Goal: Task Accomplishment & Management: Complete application form

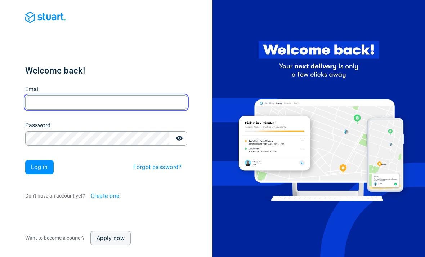
click at [171, 109] on input "Email" at bounding box center [106, 102] width 162 height 14
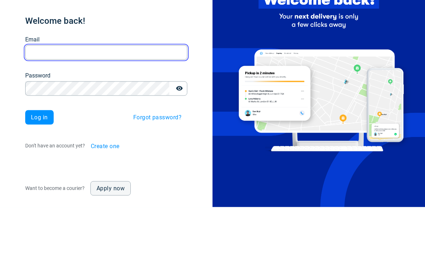
type input "closurapp@gmail.com"
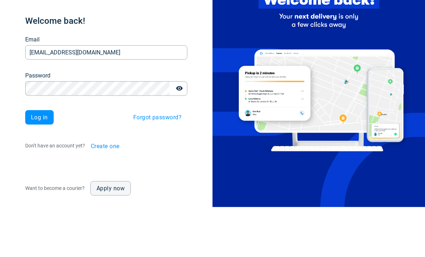
click at [39, 160] on button "Log in" at bounding box center [39, 167] width 28 height 14
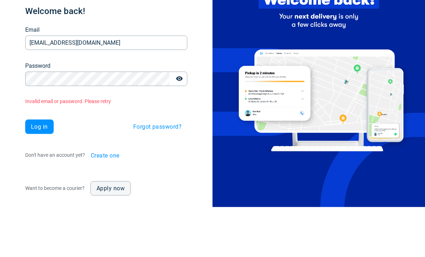
scroll to position [23, 0]
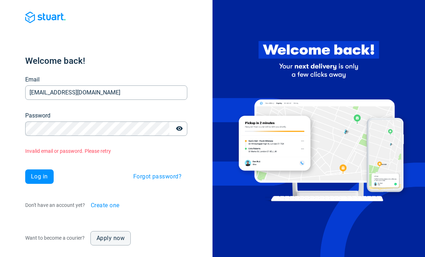
click at [37, 169] on button "Log in" at bounding box center [39, 176] width 28 height 14
click at [142, 174] on span "Forgot password?" at bounding box center [157, 177] width 48 height 6
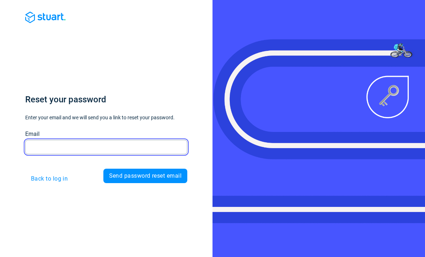
click at [52, 140] on input "Email" at bounding box center [106, 147] width 162 height 14
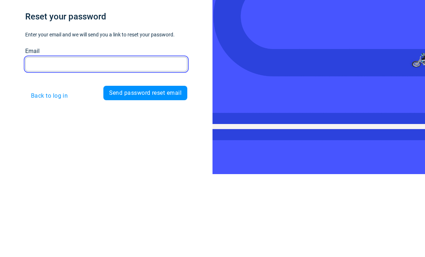
type input "closurapp@gmail.com"
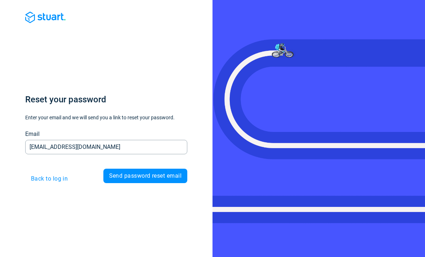
click at [118, 169] on button "Send password reset email" at bounding box center [145, 176] width 84 height 14
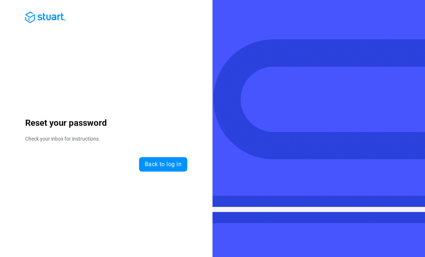
click at [148, 157] on button "Back to log in" at bounding box center [163, 164] width 48 height 14
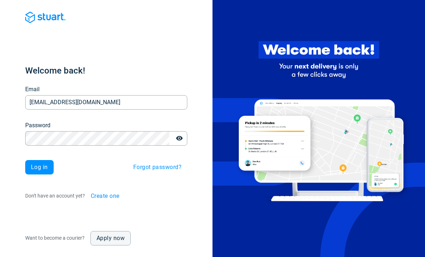
click at [41, 164] on span "Log in" at bounding box center [39, 167] width 17 height 6
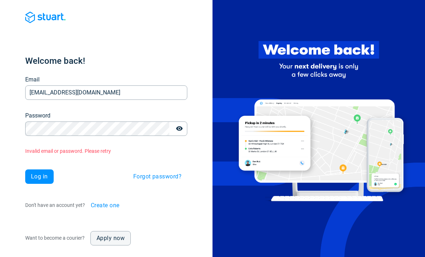
click at [134, 155] on div "Welcome back! Email closurapp@gmail.com Email Password Password Invalid email o…" at bounding box center [106, 133] width 162 height 157
click at [136, 174] on span "Forgot password?" at bounding box center [157, 177] width 48 height 6
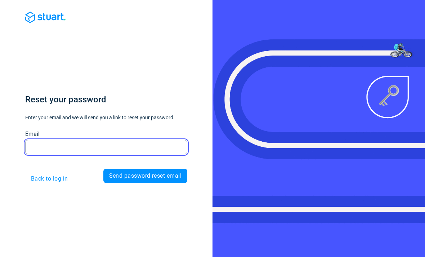
click at [57, 140] on input "Email" at bounding box center [106, 147] width 162 height 14
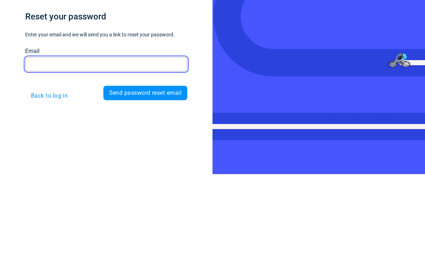
type input "closurapp@gmail.com"
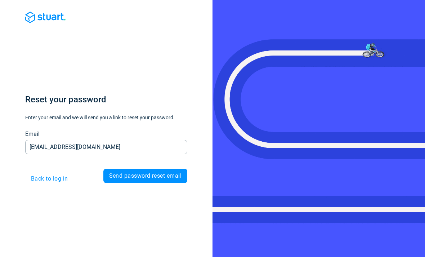
click at [135, 173] on span "Send password reset email" at bounding box center [145, 176] width 72 height 6
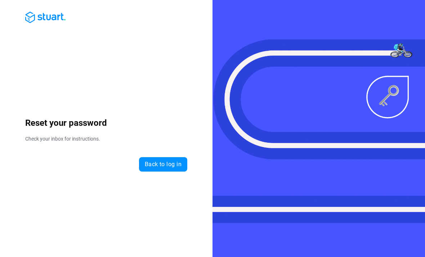
click at [165, 143] on div "Reset your password Check your inbox for instructions. Back to log in" at bounding box center [106, 141] width 162 height 61
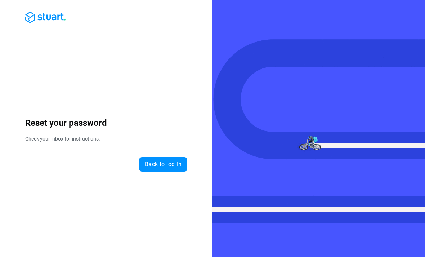
click at [173, 161] on span "Back to log in" at bounding box center [163, 164] width 37 height 6
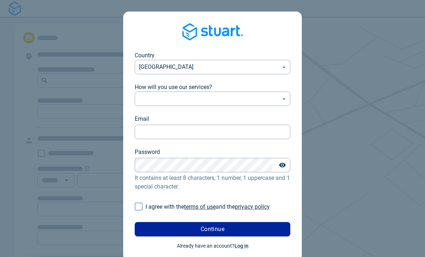
click at [147, 115] on form "Country United Kingdom GB ​ How will you use our services? ​ ​ Email Email Pass…" at bounding box center [213, 143] width 156 height 185
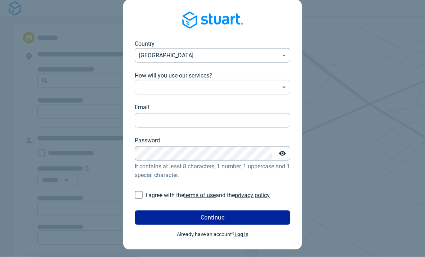
scroll to position [23, 0]
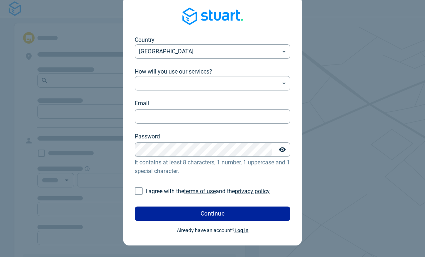
click at [245, 227] on link "Log in" at bounding box center [241, 230] width 14 height 6
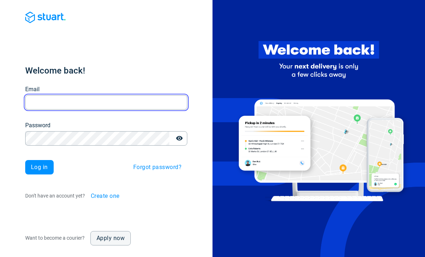
click at [67, 97] on input "Email" at bounding box center [106, 102] width 162 height 14
type input "closurapp@gmail.com"
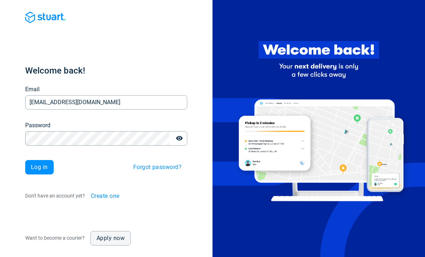
click at [41, 160] on button "Log in" at bounding box center [39, 167] width 28 height 14
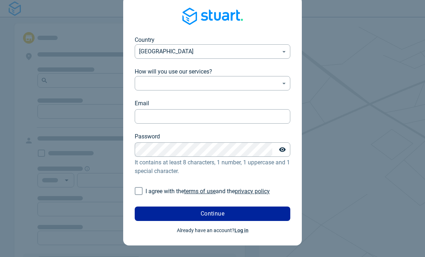
click at [148, 85] on body "Country United Kingdom GB ​ How will you use our services? ​ ​ Email Email Pass…" at bounding box center [212, 113] width 425 height 257
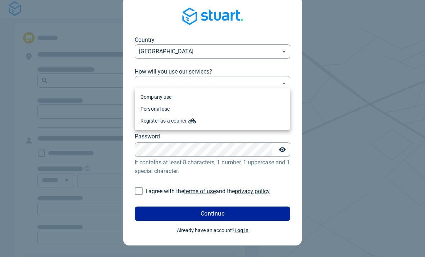
click at [142, 96] on li "Company use" at bounding box center [213, 97] width 156 height 12
type input "professional"
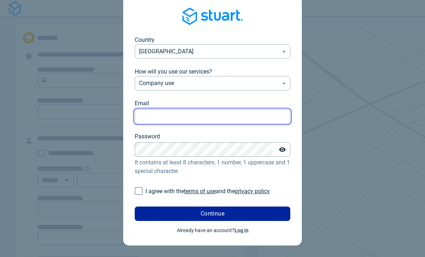
click at [142, 115] on input "Email" at bounding box center [213, 116] width 156 height 14
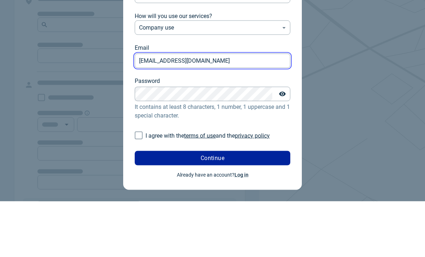
type input "closurapp@gmail.com"
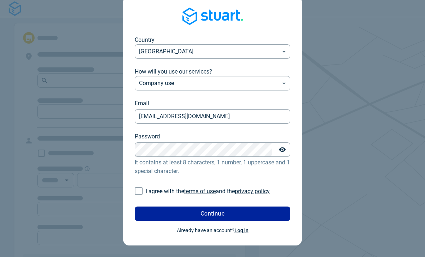
click at [139, 186] on input "I agree with the terms of use and the privacy policy" at bounding box center [139, 191] width 14 height 14
checkbox input "true"
click at [268, 200] on form "Country United Kingdom GB ​ How will you use our services? Company use professi…" at bounding box center [213, 128] width 156 height 185
click at [277, 207] on button "Continue" at bounding box center [213, 213] width 156 height 14
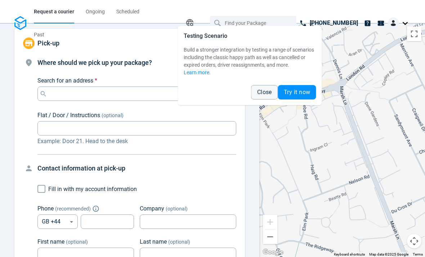
click at [266, 93] on span "Close" at bounding box center [264, 92] width 15 height 6
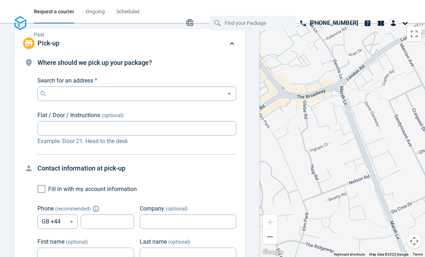
click at [399, 17] on img at bounding box center [393, 23] width 12 height 12
click at [21, 16] on img at bounding box center [20, 23] width 12 height 14
click at [22, 16] on img at bounding box center [20, 23] width 12 height 14
